Goal: Information Seeking & Learning: Learn about a topic

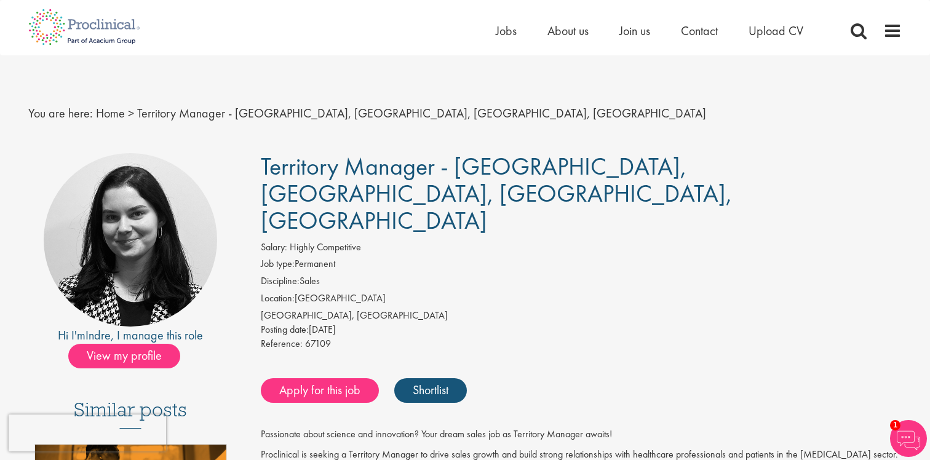
click at [499, 274] on li "Discipline: Sales" at bounding box center [582, 282] width 642 height 17
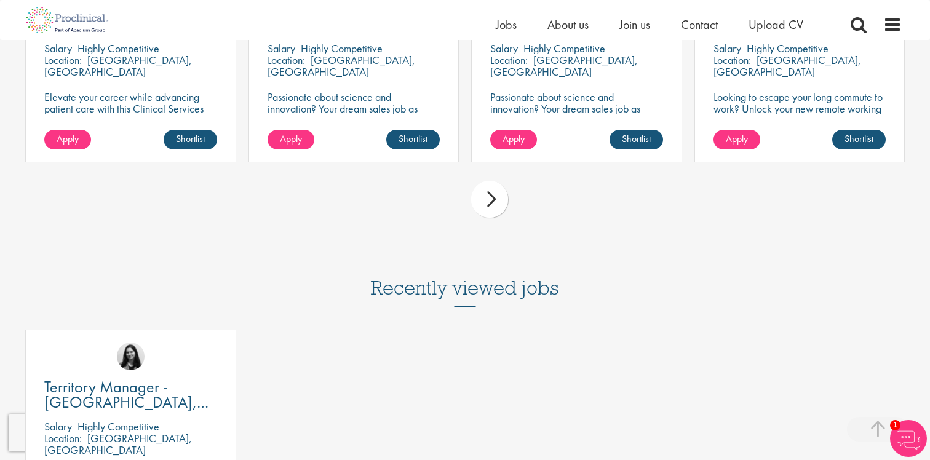
scroll to position [1321, 0]
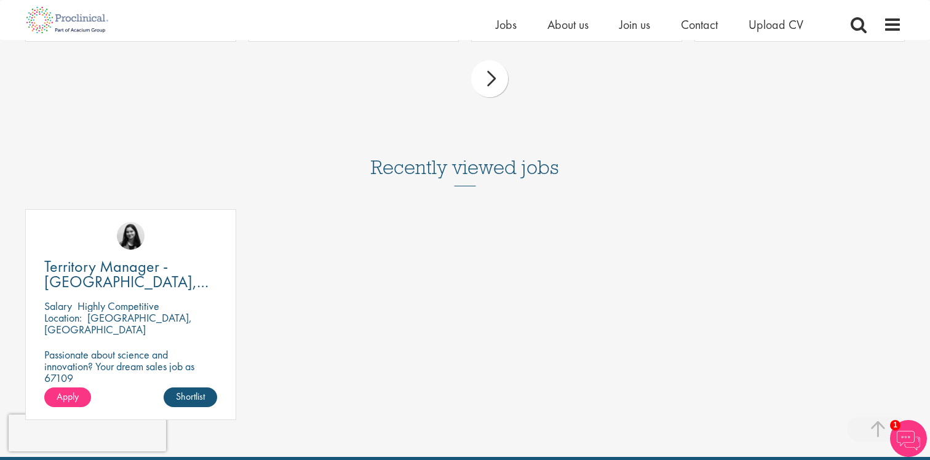
click at [306, 209] on div "Territory Manager - [GEOGRAPHIC_DATA], [GEOGRAPHIC_DATA], [GEOGRAPHIC_DATA], [G…" at bounding box center [465, 320] width 892 height 223
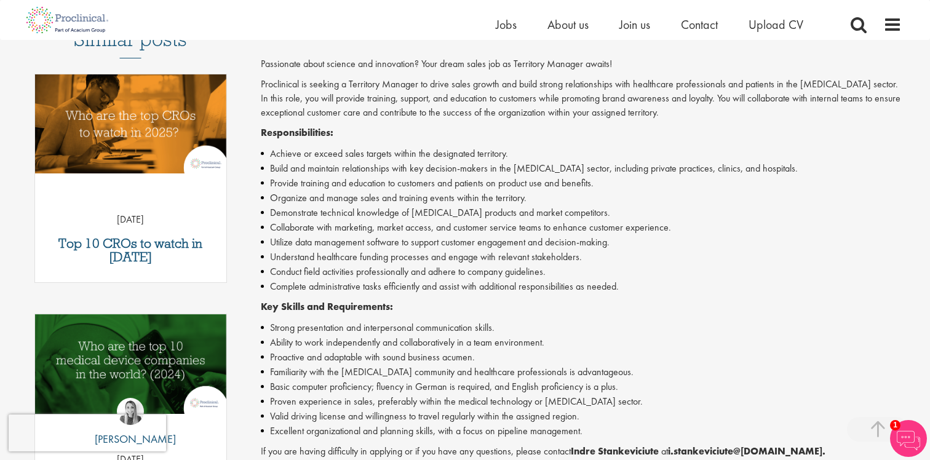
scroll to position [295, 0]
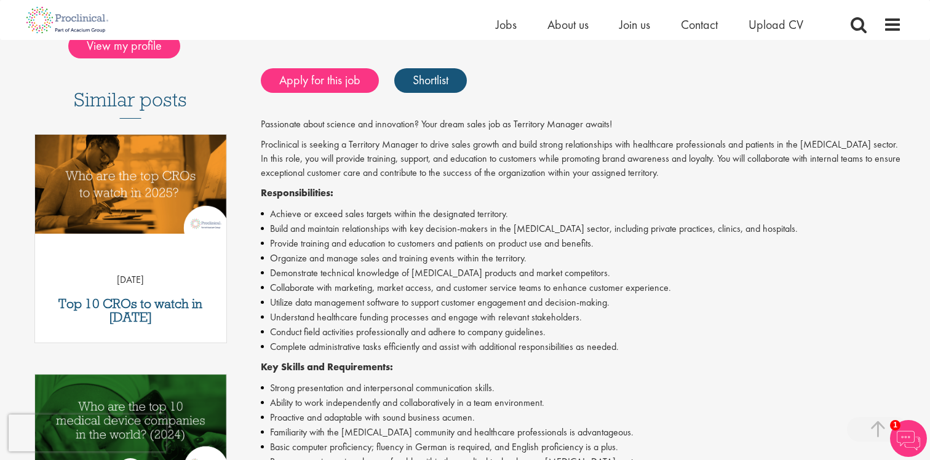
click at [306, 251] on li "Organize and manage sales and training events within the territory." at bounding box center [582, 258] width 642 height 15
click at [480, 381] on li "Strong presentation and interpersonal communication skills." at bounding box center [582, 388] width 642 height 15
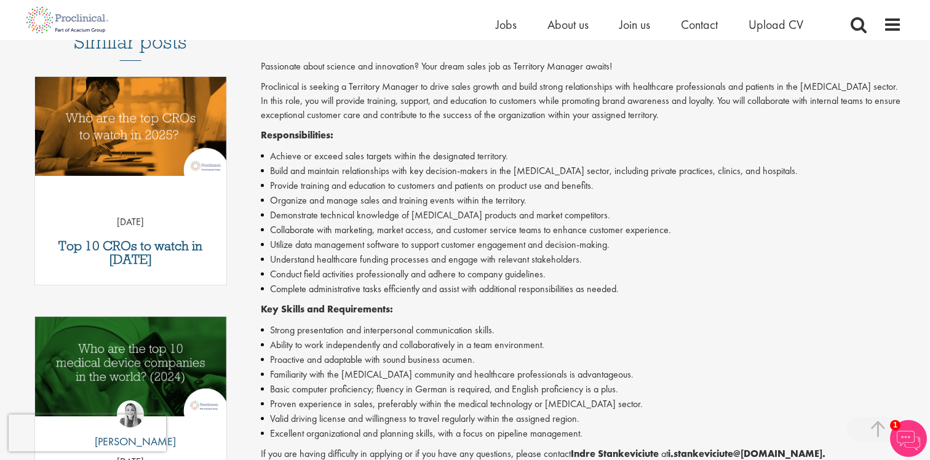
scroll to position [539, 0]
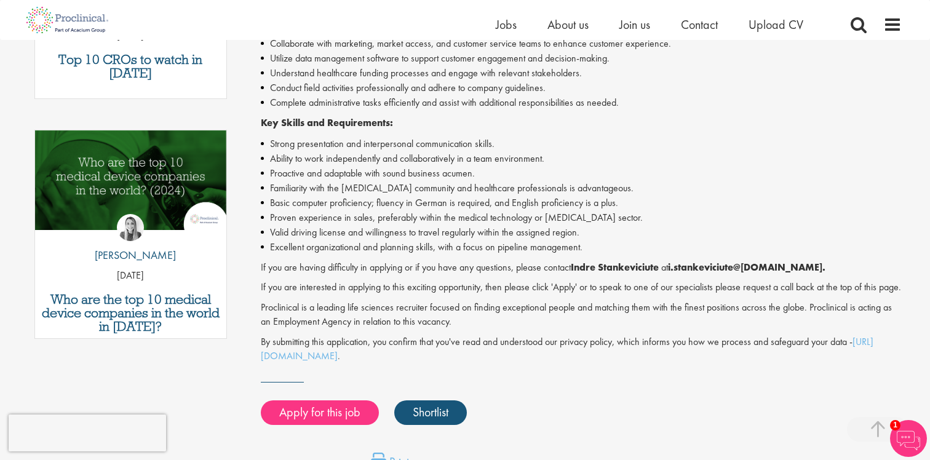
click at [406, 225] on li "Valid driving license and willingness to travel regularly within the assigned r…" at bounding box center [582, 232] width 642 height 15
click at [496, 280] on p "If you are interested in applying to this exciting opportunity, then please cli…" at bounding box center [582, 287] width 642 height 14
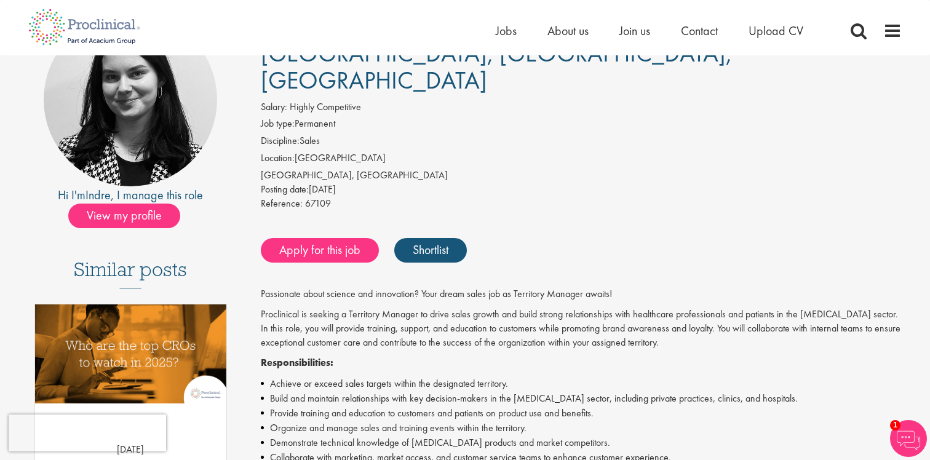
scroll to position [0, 0]
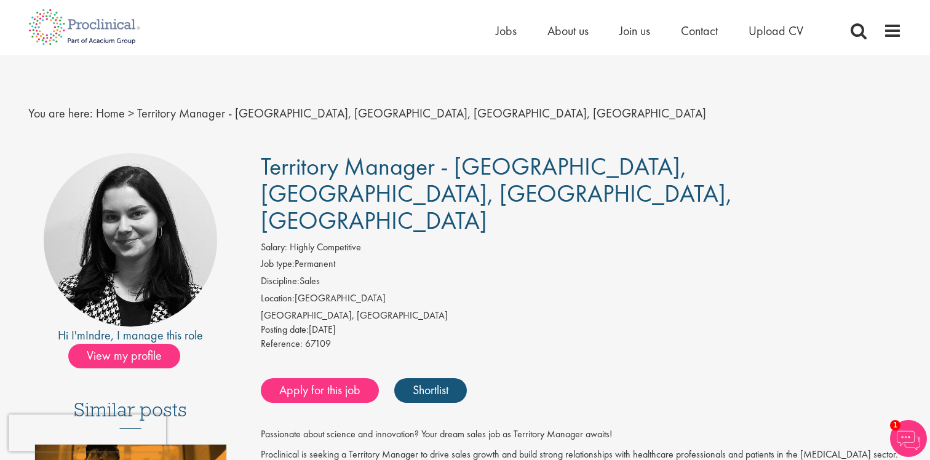
click at [384, 170] on span "Territory Manager - [GEOGRAPHIC_DATA], [GEOGRAPHIC_DATA], [GEOGRAPHIC_DATA], [G…" at bounding box center [497, 193] width 472 height 85
